Goal: Transaction & Acquisition: Purchase product/service

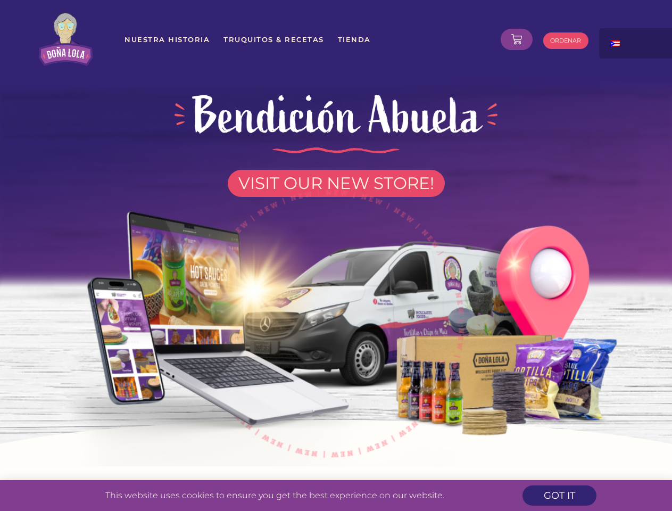
click at [336, 255] on img at bounding box center [336, 318] width 605 height 296
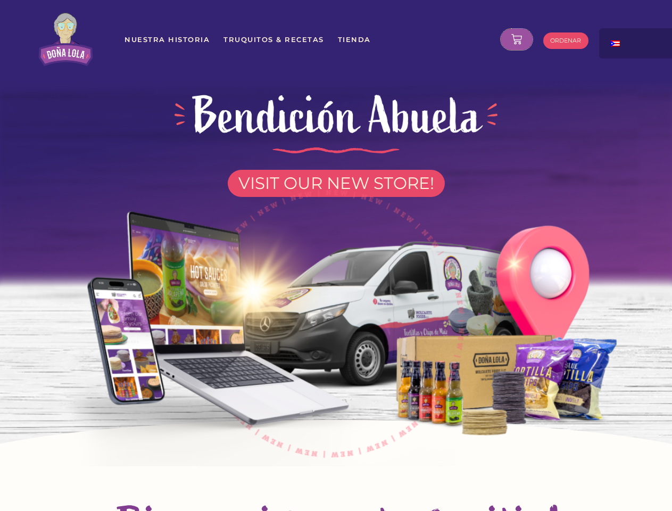
click at [517, 39] on icon at bounding box center [516, 39] width 11 height 11
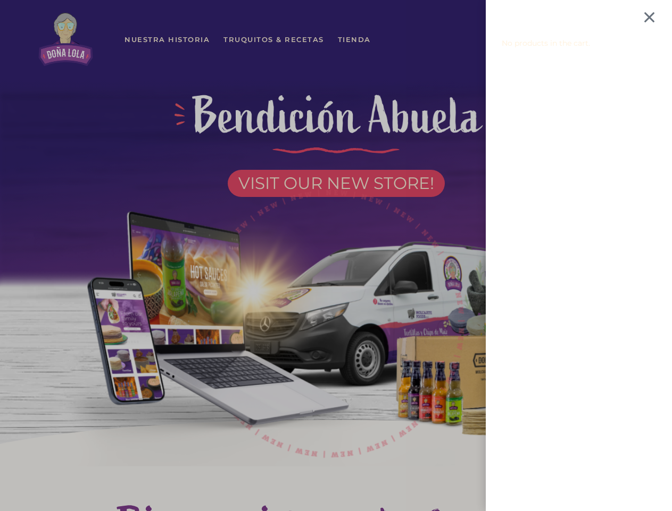
click at [637, 43] on div "No products in the cart." at bounding box center [336, 255] width 672 height 511
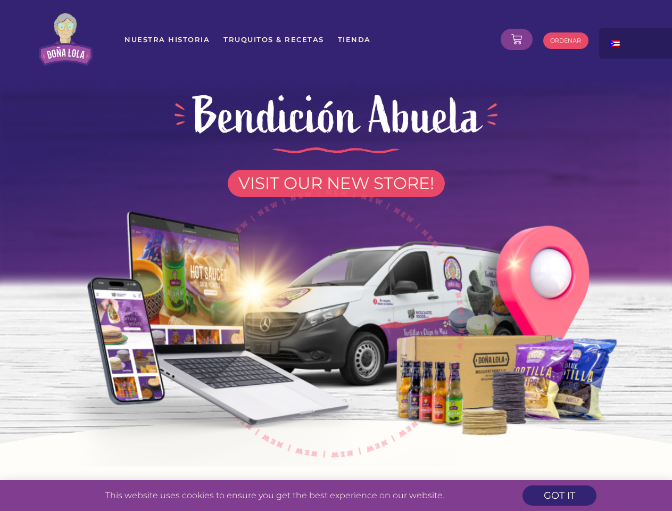
click at [336, 255] on img at bounding box center [336, 318] width 605 height 296
click at [517, 39] on icon at bounding box center [516, 39] width 11 height 11
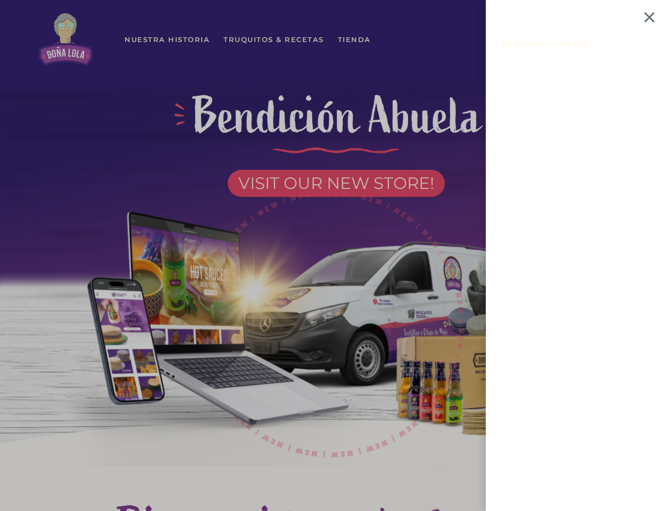
click at [637, 43] on div "No products in the cart." at bounding box center [336, 255] width 672 height 511
